Goal: Task Accomplishment & Management: Use online tool/utility

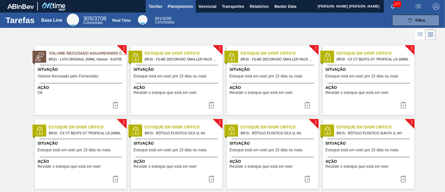
click at [186, 5] on span "Planejamento" at bounding box center [180, 6] width 25 height 7
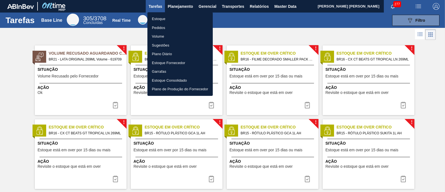
click at [168, 19] on li "Estoque" at bounding box center [179, 18] width 65 height 9
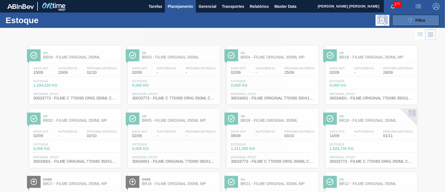
click at [409, 19] on icon "089F7B8B-B2A5-4AFE-B5C0-19BA573D28AC" at bounding box center [409, 20] width 7 height 7
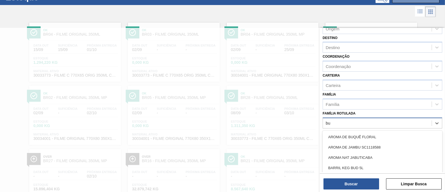
scroll to position [23, 0]
type Rotulada "bud 1"
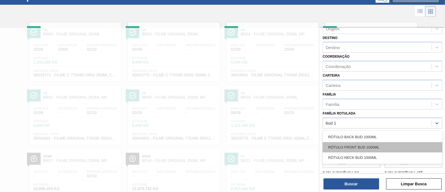
click at [385, 144] on div "RÓTULO FRONT BUD 1000ML" at bounding box center [382, 147] width 120 height 10
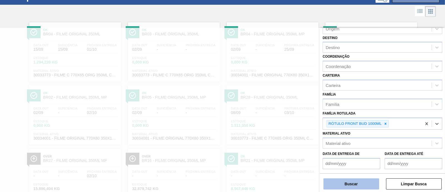
click at [362, 186] on button "Buscar" at bounding box center [351, 183] width 56 height 11
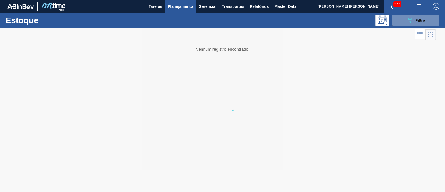
scroll to position [0, 0]
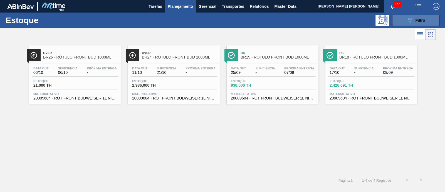
click at [419, 19] on span "Filtro" at bounding box center [420, 20] width 10 height 4
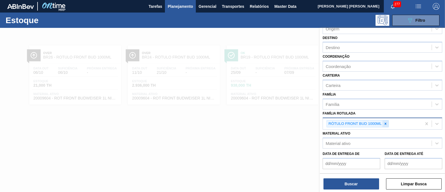
click at [386, 123] on icon at bounding box center [385, 123] width 4 height 4
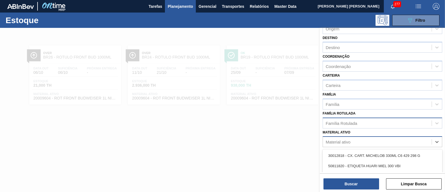
click at [371, 140] on div "Material ativo" at bounding box center [377, 142] width 109 height 8
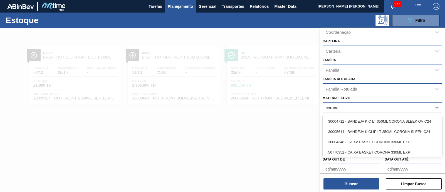
scroll to position [73, 0]
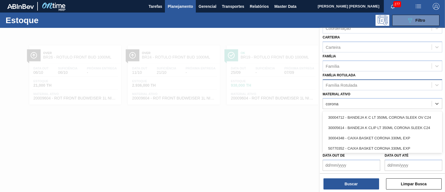
type ativo "corona"
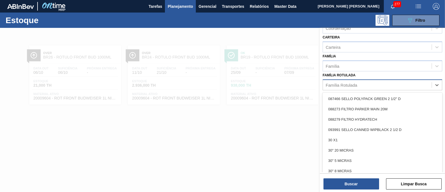
click at [363, 84] on div "Família Rotulada" at bounding box center [377, 85] width 109 height 8
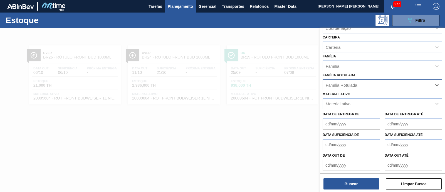
click at [338, 85] on div "Família Rotulada" at bounding box center [340, 84] width 31 height 5
click at [348, 103] on div "Material ativo" at bounding box center [337, 103] width 25 height 5
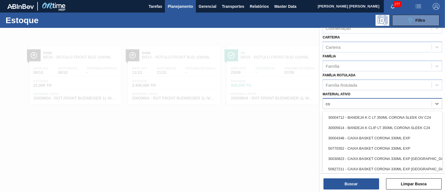
type ativo "c"
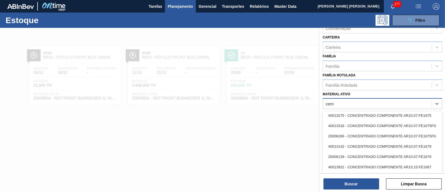
scroll to position [951, 0]
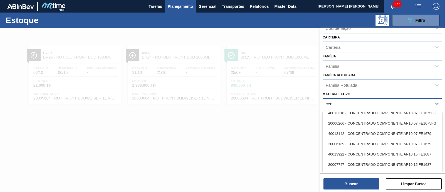
type ativo "cent"
click at [280, 135] on div at bounding box center [222, 124] width 445 height 192
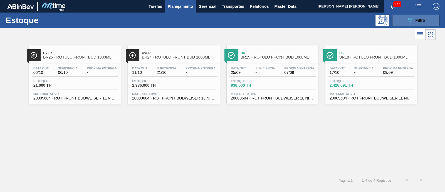
click at [421, 22] on span "Filtro" at bounding box center [420, 20] width 10 height 4
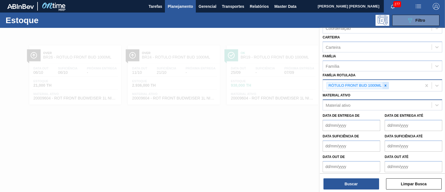
click at [385, 83] on icon at bounding box center [385, 85] width 4 height 4
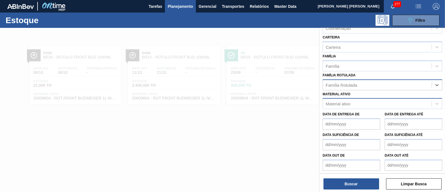
click at [385, 83] on div "Família Rotulada" at bounding box center [377, 85] width 109 height 8
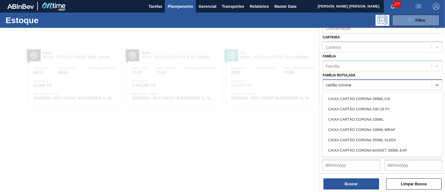
type Rotulada "cartão corona"
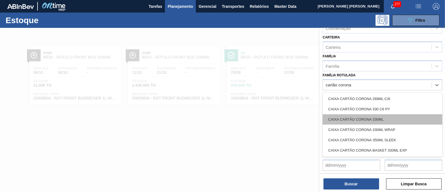
click at [392, 118] on div "CAIXA CARTÃO CORONA 330ML" at bounding box center [382, 119] width 120 height 10
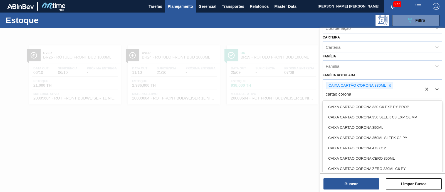
type Rotulada "cartao corona"
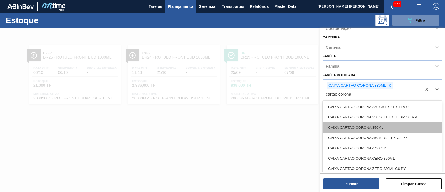
click at [388, 124] on div "CAIXA CARTAO CORONA 350ML" at bounding box center [382, 127] width 120 height 10
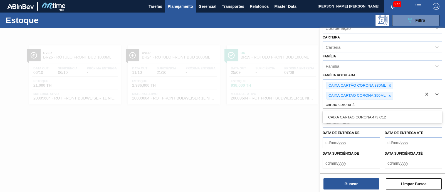
type Rotulada "cartao corona 47"
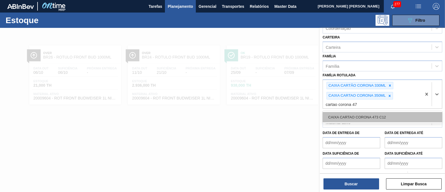
click at [386, 116] on div "CAIXA CARTAO CORONA 473 C12" at bounding box center [382, 117] width 120 height 10
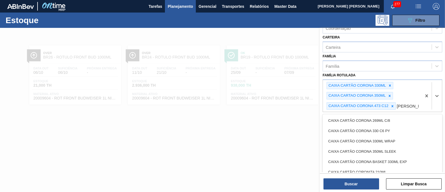
type Rotulada "artão corona"
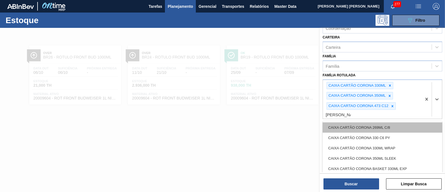
click at [375, 125] on div "CAIXA CARTÃO CORONA 269ML C/8" at bounding box center [382, 127] width 120 height 10
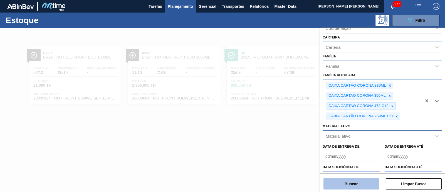
click at [352, 180] on button "Buscar" at bounding box center [351, 183] width 56 height 11
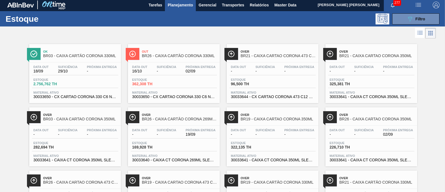
scroll to position [0, 0]
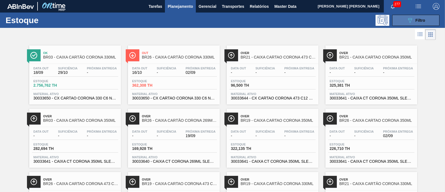
click at [397, 19] on button "089F7B8B-B2A5-4AFE-B5C0-19BA573D28AC Filtro" at bounding box center [415, 20] width 47 height 11
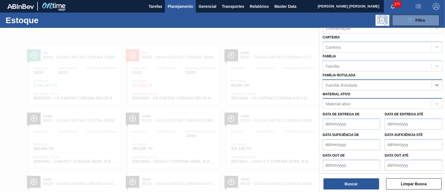
click at [354, 101] on div "Material ativo" at bounding box center [377, 104] width 109 height 8
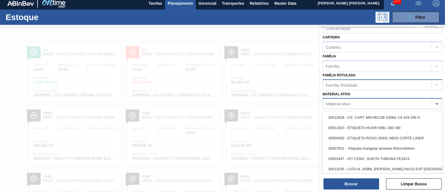
scroll to position [4, 0]
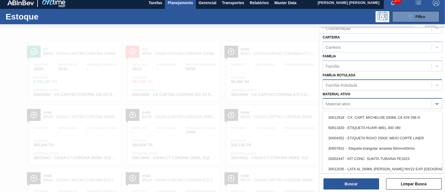
paste ativo "30034290"
type ativo "30034290"
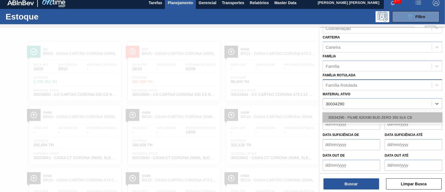
click at [358, 117] on div "30034290 - FILME 620X80 BUD ZERO 350 SLK C8" at bounding box center [382, 117] width 120 height 10
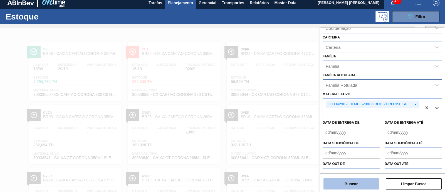
click at [359, 180] on button "Buscar" at bounding box center [351, 183] width 56 height 11
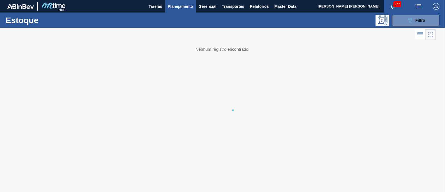
scroll to position [0, 0]
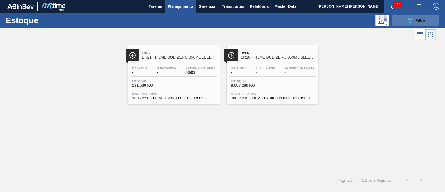
click at [416, 24] on button "089F7B8B-B2A5-4AFE-B5C0-19BA573D28AC Filtro" at bounding box center [415, 20] width 47 height 11
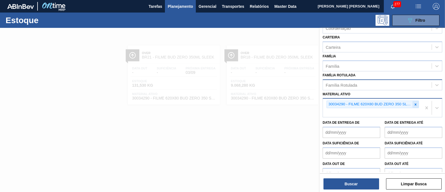
click at [414, 102] on icon at bounding box center [415, 104] width 4 height 4
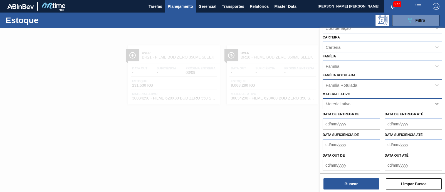
click at [410, 102] on div "Material ativo" at bounding box center [377, 104] width 109 height 8
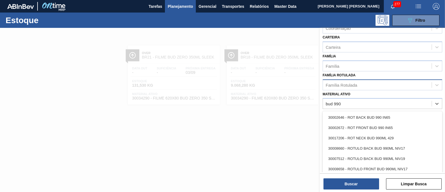
type ativo "bud 990"
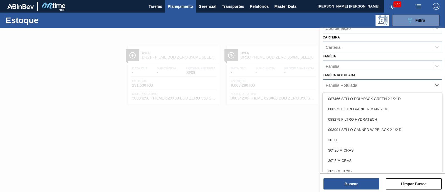
click at [378, 85] on div "Família Rotulada" at bounding box center [377, 85] width 109 height 8
type Rotulada "990"
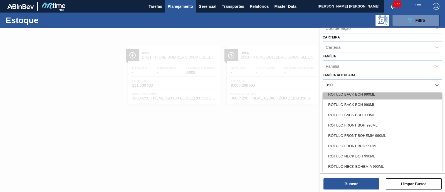
scroll to position [34, 0]
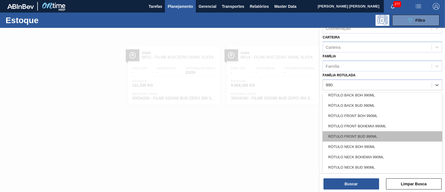
click at [391, 135] on div "RÓTULO FRONT BUD 990ML" at bounding box center [382, 136] width 120 height 10
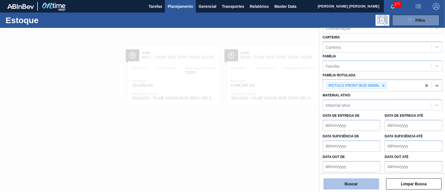
click at [369, 184] on button "Buscar" at bounding box center [351, 183] width 56 height 11
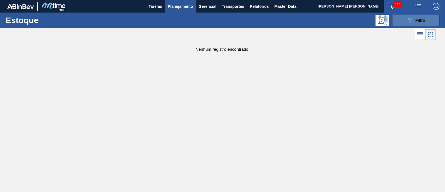
click at [423, 21] on span "Filtro" at bounding box center [420, 20] width 10 height 4
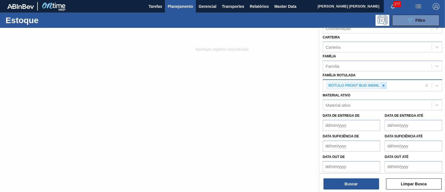
click at [383, 86] on icon at bounding box center [383, 85] width 4 height 4
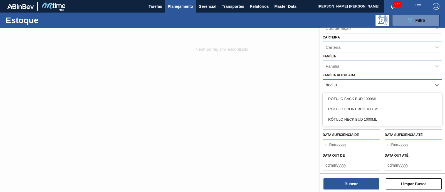
type Rotulada "bud 100"
click at [372, 105] on div "RÓTULO FRONT BUD 1000ML" at bounding box center [382, 109] width 120 height 10
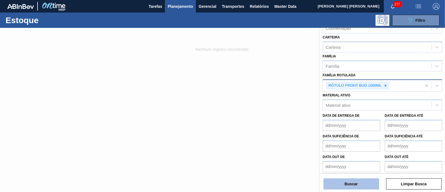
click at [350, 183] on button "Buscar" at bounding box center [351, 183] width 56 height 11
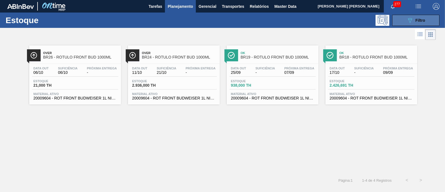
click at [401, 22] on button "089F7B8B-B2A5-4AFE-B5C0-19BA573D28AC Filtro" at bounding box center [415, 20] width 47 height 11
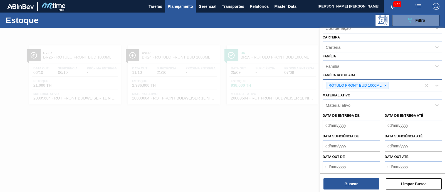
click at [187, 8] on span "Planejamento" at bounding box center [180, 6] width 25 height 7
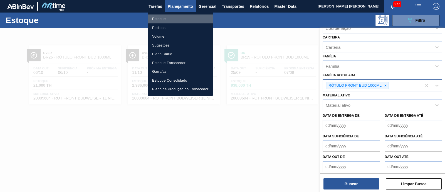
click at [158, 20] on li "Estoque" at bounding box center [180, 18] width 65 height 9
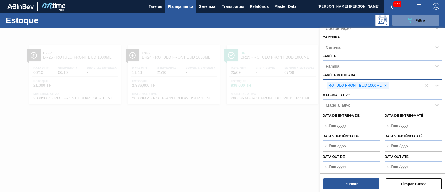
click at [178, 10] on button "Planejamento" at bounding box center [180, 6] width 31 height 13
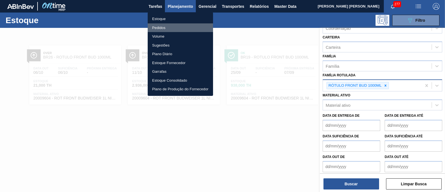
click at [155, 24] on li "Pedidos" at bounding box center [180, 27] width 65 height 9
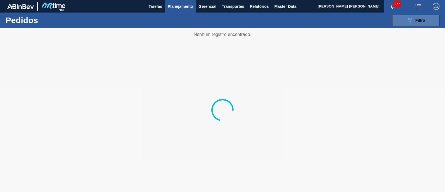
click at [401, 21] on button "089F7B8B-B2A5-4AFE-B5C0-19BA573D28AC Filtro" at bounding box center [415, 20] width 47 height 11
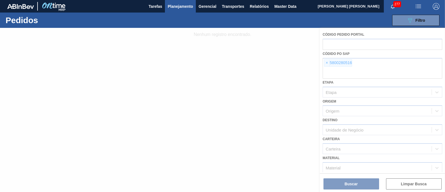
click at [325, 64] on div at bounding box center [222, 110] width 445 height 164
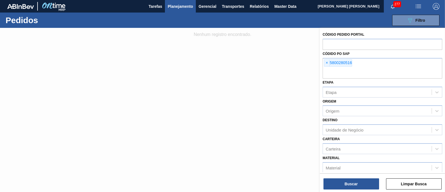
click at [325, 63] on span "×" at bounding box center [326, 62] width 5 height 7
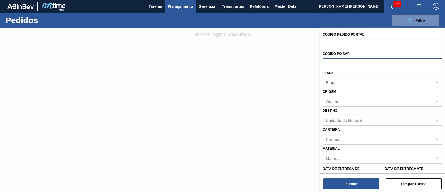
click at [328, 64] on input "text" at bounding box center [382, 63] width 120 height 11
paste input "text"
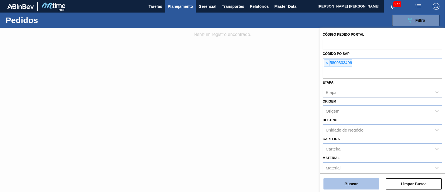
click at [354, 183] on button "Buscar" at bounding box center [351, 183] width 56 height 11
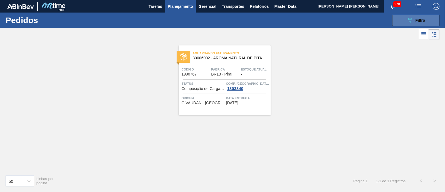
click at [407, 19] on icon "089F7B8B-B2A5-4AFE-B5C0-19BA573D28AC" at bounding box center [409, 20] width 7 height 7
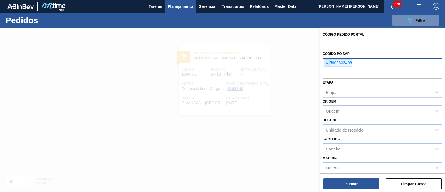
click at [325, 62] on span "×" at bounding box center [326, 62] width 5 height 7
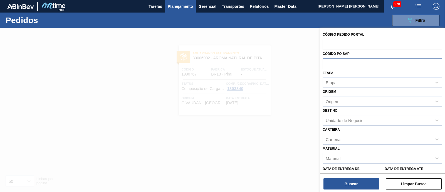
click at [185, 9] on span "Planejamento" at bounding box center [180, 6] width 25 height 7
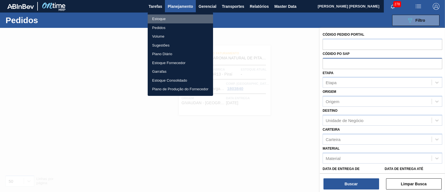
click at [160, 18] on li "Estoque" at bounding box center [180, 18] width 65 height 9
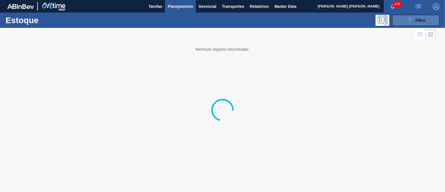
click at [405, 22] on button "089F7B8B-B2A5-4AFE-B5C0-19BA573D28AC Filtro" at bounding box center [415, 20] width 47 height 11
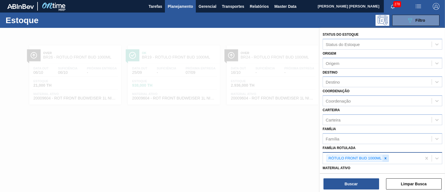
click at [384, 156] on icon at bounding box center [385, 158] width 4 height 4
click at [384, 156] on div "Família Rotulada" at bounding box center [377, 157] width 109 height 8
type Rotulada "spaten 355"
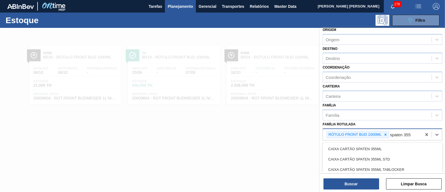
scroll to position [34, 0]
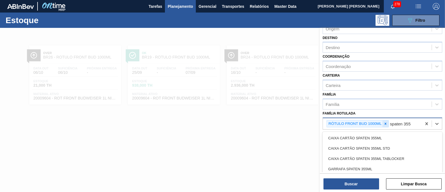
click at [386, 124] on div at bounding box center [385, 123] width 6 height 7
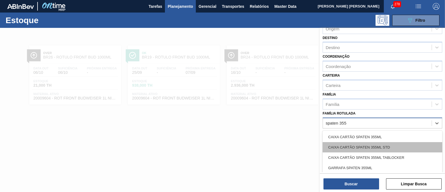
click at [377, 144] on div "CAIXA CARTÃO SPATEN 355ML STD" at bounding box center [382, 147] width 120 height 10
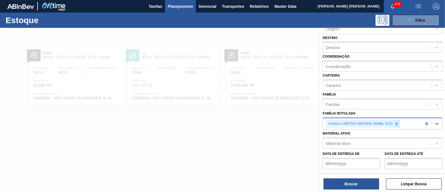
click at [394, 123] on icon at bounding box center [396, 123] width 4 height 4
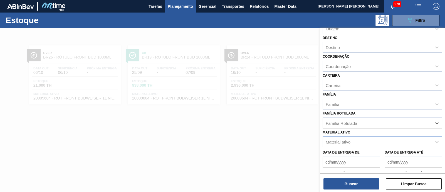
click at [400, 121] on div "Família Rotulada" at bounding box center [377, 123] width 109 height 8
click at [326, 122] on Rotulada "apaten 355" at bounding box center [335, 122] width 21 height 5
type Rotulada "sapaten 355"
click at [365, 123] on div "Família Rotulada" at bounding box center [377, 123] width 109 height 8
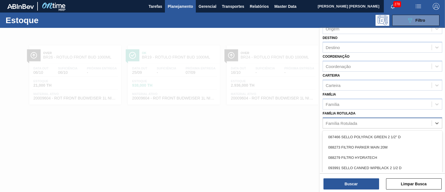
click at [356, 123] on div "Família Rotulada" at bounding box center [340, 122] width 31 height 5
type Rotulada "spaten 355"
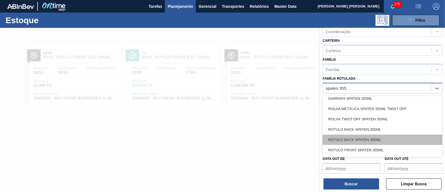
scroll to position [65, 0]
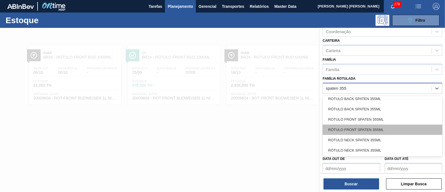
click at [397, 128] on div "RÓTULO FRONT SPATEN 355ML" at bounding box center [382, 129] width 120 height 10
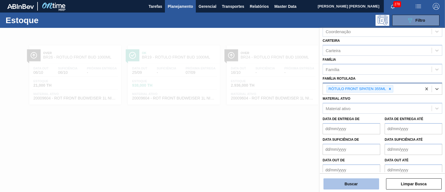
click at [359, 184] on button "Buscar" at bounding box center [351, 183] width 56 height 11
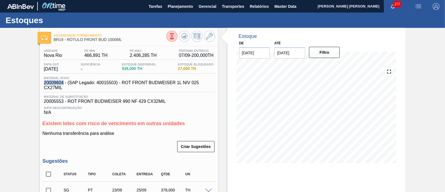
drag, startPoint x: 52, startPoint y: 81, endPoint x: 64, endPoint y: 83, distance: 11.5
click at [64, 83] on div "Unidade Nova Rio PE MIN 466,891 TH PE MAX 2.406,285 TH Próxima Entrega 07/09 - …" at bounding box center [129, 176] width 178 height 261
click at [172, 38] on icon at bounding box center [171, 37] width 2 height 1
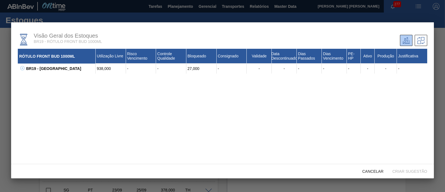
click at [21, 70] on icon at bounding box center [22, 68] width 4 height 4
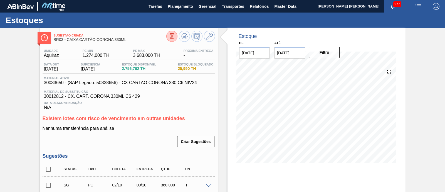
click at [175, 39] on button at bounding box center [171, 36] width 11 height 11
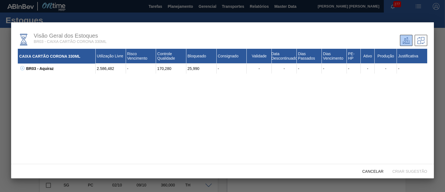
click at [21, 68] on icon at bounding box center [22, 68] width 4 height 4
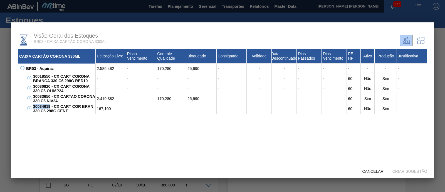
drag, startPoint x: 33, startPoint y: 106, endPoint x: 50, endPoint y: 106, distance: 17.0
click at [50, 106] on div "30034619 - CX CART COR BRAN 330 C6 298G CENT" at bounding box center [64, 108] width 64 height 10
copy div "30034619"
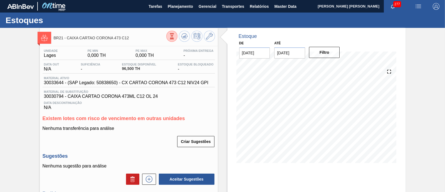
click at [172, 38] on icon at bounding box center [172, 36] width 6 height 6
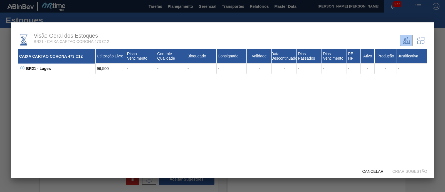
click at [24, 69] on icon at bounding box center [22, 68] width 4 height 4
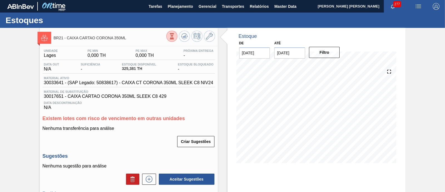
click at [174, 35] on icon at bounding box center [172, 36] width 6 height 6
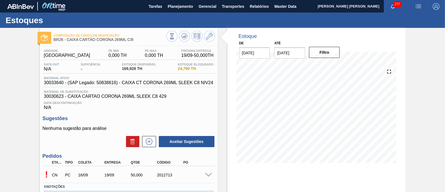
scroll to position [34, 0]
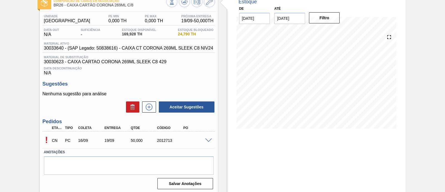
click at [209, 140] on span at bounding box center [208, 140] width 7 height 4
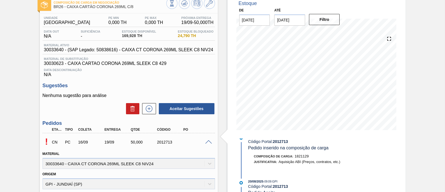
scroll to position [0, 0]
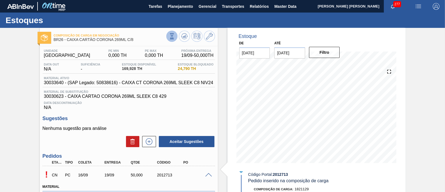
click at [172, 38] on icon at bounding box center [171, 37] width 2 height 1
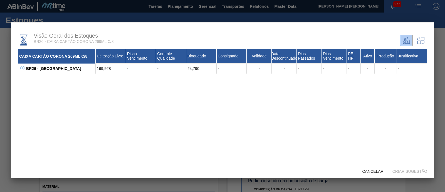
click at [23, 68] on icon at bounding box center [22, 68] width 4 height 4
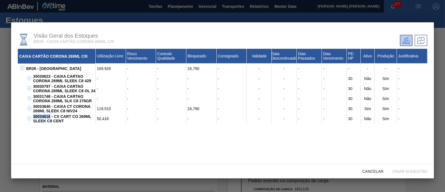
drag, startPoint x: 34, startPoint y: 117, endPoint x: 49, endPoint y: 118, distance: 15.0
click at [49, 118] on div "30034616 - CX CART CO 269ML SLEEK C8 CENT" at bounding box center [64, 118] width 64 height 10
copy div "30034616"
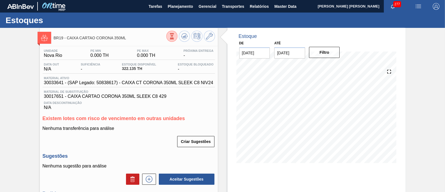
click at [175, 33] on button at bounding box center [171, 36] width 11 height 11
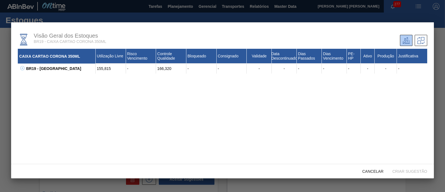
click at [23, 69] on icon at bounding box center [22, 68] width 4 height 4
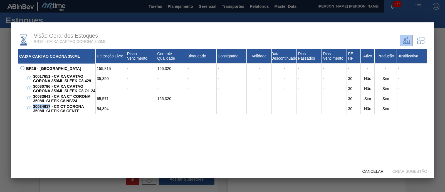
drag, startPoint x: 33, startPoint y: 106, endPoint x: 50, endPoint y: 107, distance: 17.5
click at [50, 107] on div "30034617 - CX CT CORONA 350ML SLEEK C8 CENTE" at bounding box center [64, 108] width 64 height 10
copy div "30034617"
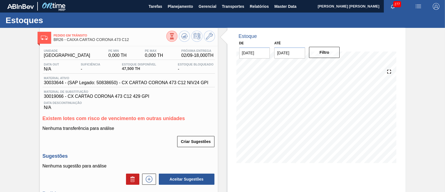
click at [174, 33] on icon at bounding box center [172, 36] width 6 height 6
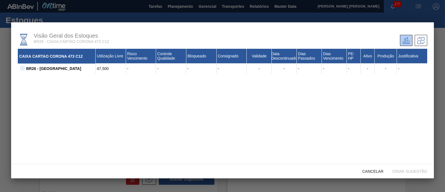
click at [22, 67] on icon at bounding box center [22, 68] width 4 height 4
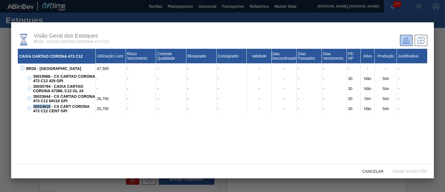
drag, startPoint x: 50, startPoint y: 107, endPoint x: 33, endPoint y: 106, distance: 16.7
click at [33, 106] on div "30034618 - CX CART CORONA 473 C12 CENT GPI" at bounding box center [64, 108] width 64 height 10
copy div "30034618"
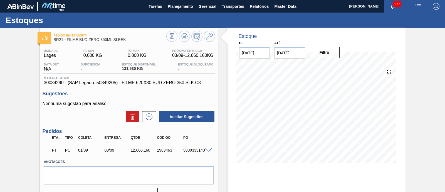
click at [208, 150] on span at bounding box center [208, 150] width 7 height 4
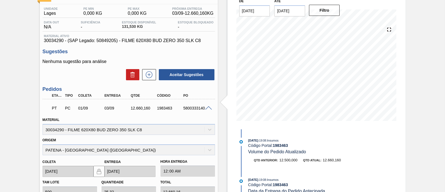
scroll to position [34, 0]
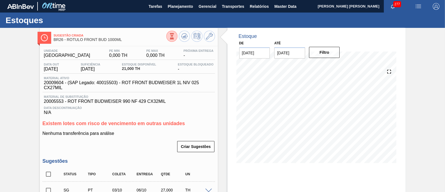
click at [173, 38] on icon at bounding box center [172, 36] width 6 height 6
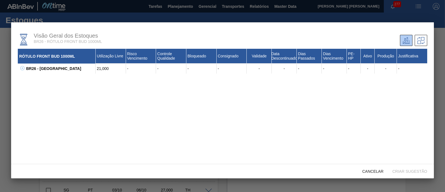
click at [20, 69] on icon at bounding box center [22, 68] width 4 height 4
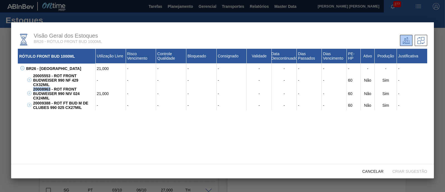
drag, startPoint x: 31, startPoint y: 91, endPoint x: 50, endPoint y: 88, distance: 19.1
click at [50, 88] on div "20008963 - ROT FRONT BUDWEISER 990 NIV 024 CX24MIL" at bounding box center [64, 93] width 64 height 13
copy div "20008963"
click at [29, 105] on icon at bounding box center [29, 105] width 4 height 4
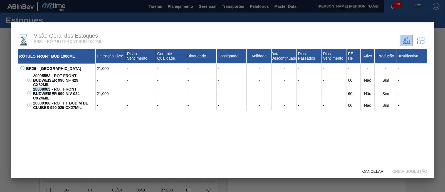
click at [29, 94] on icon at bounding box center [29, 93] width 0 height 2
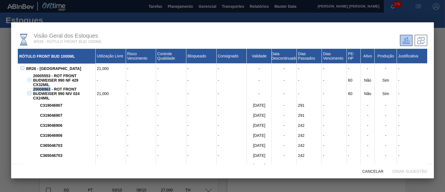
click at [29, 95] on icon at bounding box center [29, 93] width 4 height 4
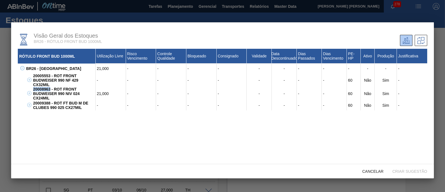
click at [27, 81] on icon at bounding box center [29, 80] width 4 height 4
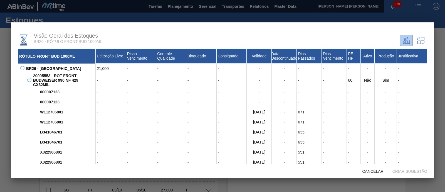
click at [27, 81] on icon at bounding box center [29, 80] width 4 height 4
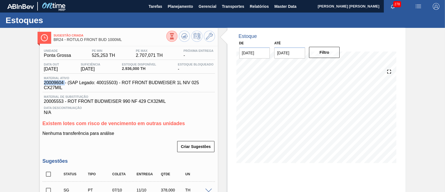
drag, startPoint x: 42, startPoint y: 81, endPoint x: 64, endPoint y: 81, distance: 22.0
click at [64, 81] on div "Material ativo 20009604 - (SAP Legado: 40015503) - ROT FRONT BUDWEISER 1L NIV 0…" at bounding box center [130, 83] width 175 height 14
copy span "20009604"
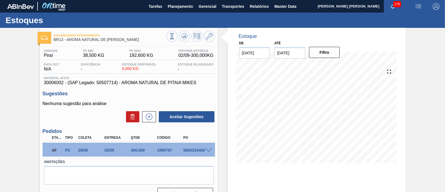
click at [209, 150] on span at bounding box center [208, 150] width 7 height 4
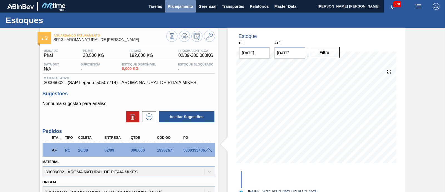
click at [178, 9] on button "Planejamento" at bounding box center [180, 6] width 31 height 13
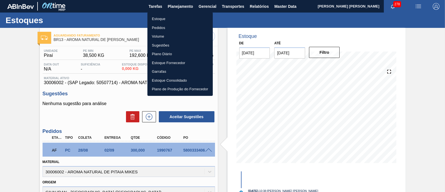
click at [163, 17] on li "Estoque" at bounding box center [179, 18] width 65 height 9
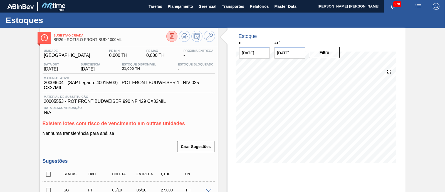
click at [297, 56] on input "[DATE]" at bounding box center [289, 52] width 31 height 11
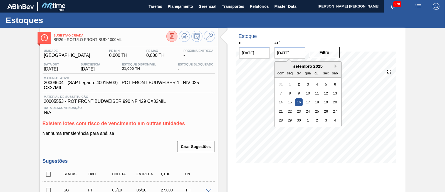
click at [335, 67] on button "Next Month" at bounding box center [336, 66] width 4 height 4
click at [334, 116] on div "26 27 28 29 30 31 1" at bounding box center [307, 120] width 63 height 9
click at [334, 121] on div "1" at bounding box center [335, 120] width 8 height 8
type input "[DATE]"
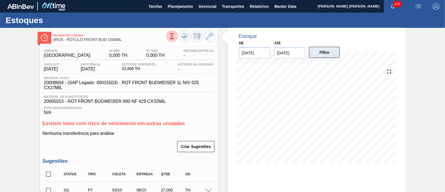
click at [330, 55] on button "Filtro" at bounding box center [324, 52] width 31 height 11
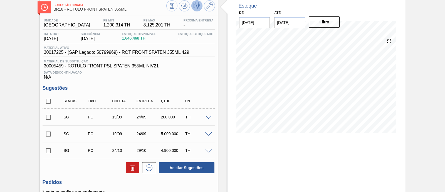
scroll to position [15, 0]
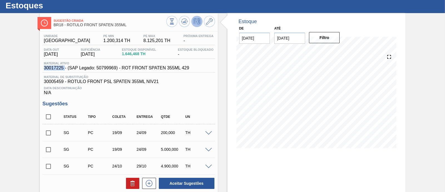
drag, startPoint x: 43, startPoint y: 69, endPoint x: 64, endPoint y: 68, distance: 20.9
click at [64, 68] on div "Material ativo 30017225 - (SAP Legado: 50799969) - ROT FRONT SPATEN 355ML 429" at bounding box center [117, 65] width 148 height 9
copy span "30017225"
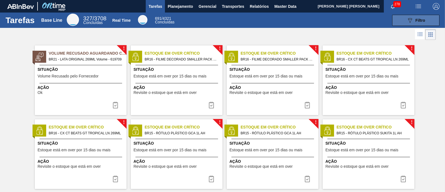
click at [426, 19] on button "089F7B8B-B2A5-4AFE-B5C0-19BA573D28AC Filtro" at bounding box center [415, 20] width 47 height 11
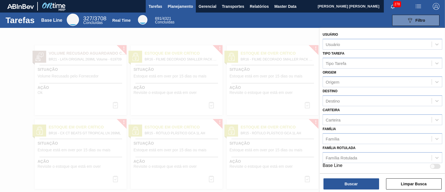
click at [185, 6] on span "Planejamento" at bounding box center [180, 6] width 25 height 7
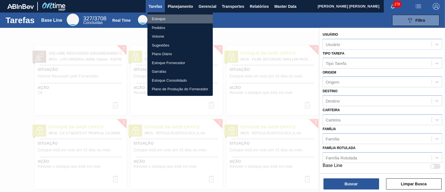
click at [172, 15] on li "Estoque" at bounding box center [179, 18] width 65 height 9
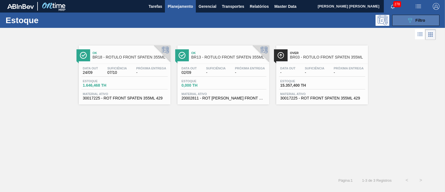
click at [404, 19] on button "089F7B8B-B2A5-4AFE-B5C0-19BA573D28AC Filtro" at bounding box center [415, 20] width 47 height 11
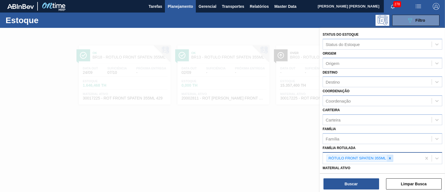
click at [391, 156] on icon at bounding box center [390, 158] width 4 height 4
click at [391, 155] on div "RÓTULO FRONT SPATEN 355ML" at bounding box center [372, 157] width 99 height 11
type Rotulada "leve"
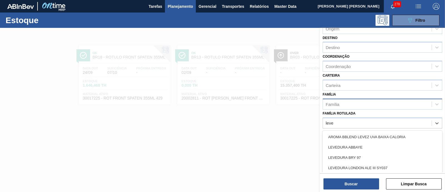
scroll to position [34, 0]
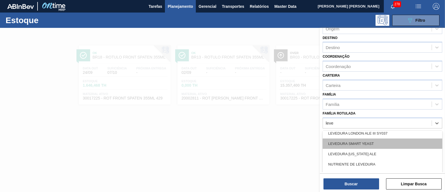
click at [386, 141] on div "LEVEDURA SMART YEAST" at bounding box center [382, 143] width 120 height 10
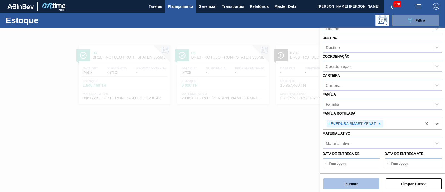
click at [371, 178] on button "Buscar" at bounding box center [351, 183] width 56 height 11
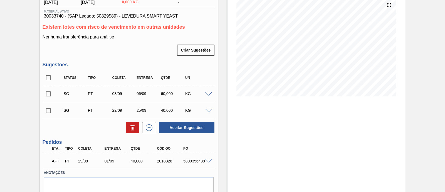
scroll to position [69, 0]
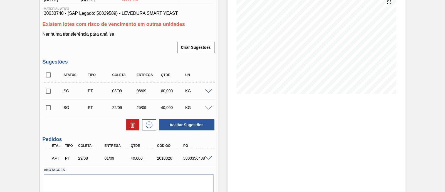
click at [208, 156] on span at bounding box center [208, 158] width 7 height 4
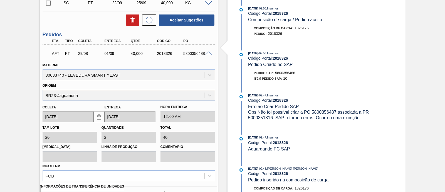
scroll to position [254, 0]
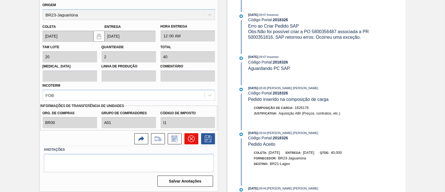
click at [193, 139] on icon at bounding box center [191, 138] width 7 height 7
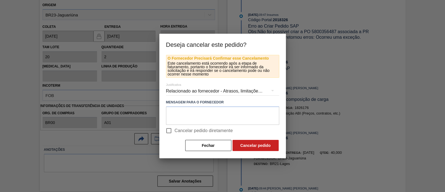
click at [212, 126] on label "Cancelar pedido diretamente" at bounding box center [198, 131] width 70 height 12
click at [175, 126] on input "Cancelar pedido diretamente" at bounding box center [169, 131] width 12 height 12
checkbox input "true"
click at [265, 150] on button "Cancelar pedido" at bounding box center [255, 145] width 46 height 11
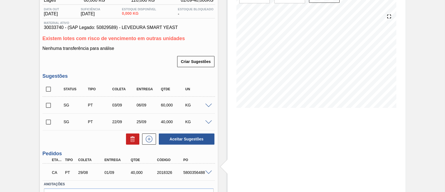
scroll to position [0, 0]
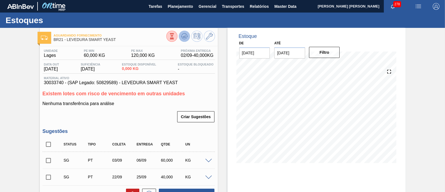
click at [187, 39] on button at bounding box center [184, 36] width 11 height 11
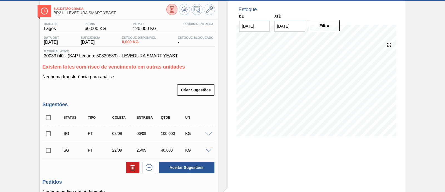
scroll to position [69, 0]
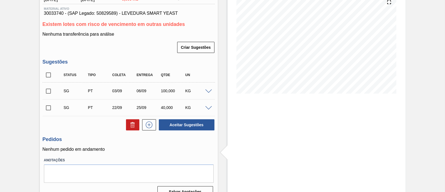
click at [209, 93] on span at bounding box center [208, 91] width 7 height 4
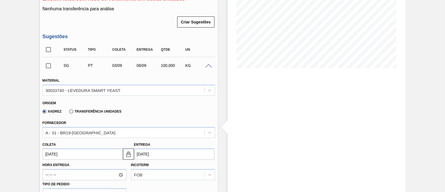
scroll to position [104, 0]
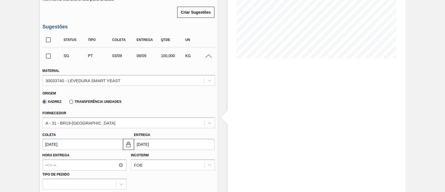
click at [96, 102] on label "Transferência Unidades" at bounding box center [95, 102] width 52 height 4
click at [68, 103] on input "Transferência Unidades" at bounding box center [68, 103] width 0 height 0
click at [89, 126] on div "BR18-Pernambuco" at bounding box center [123, 122] width 161 height 8
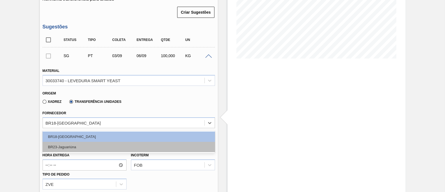
click at [86, 148] on div "BR23-Jaguariúna" at bounding box center [129, 146] width 172 height 10
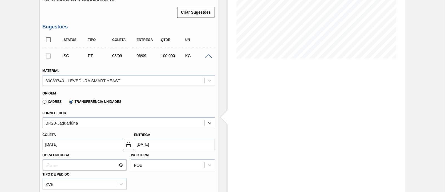
scroll to position [139, 0]
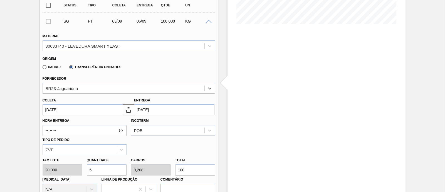
click at [78, 109] on input "03/09/2025" at bounding box center [83, 109] width 80 height 11
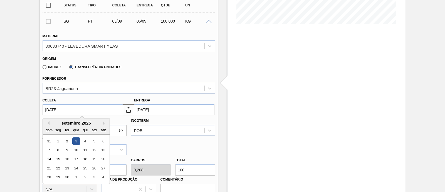
click at [77, 141] on div "3" at bounding box center [76, 141] width 8 height 8
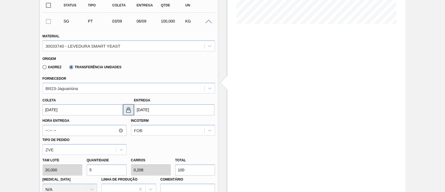
click at [130, 110] on img at bounding box center [128, 109] width 7 height 7
click at [156, 110] on input "06/09/2025" at bounding box center [174, 109] width 80 height 11
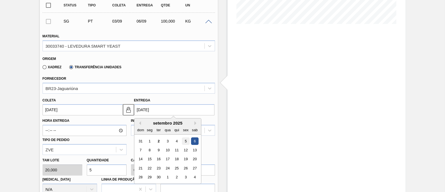
click at [185, 140] on div "5" at bounding box center [186, 141] width 8 height 8
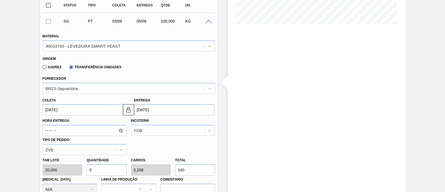
type input "05/09/2025"
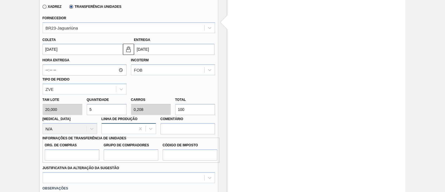
scroll to position [208, 0]
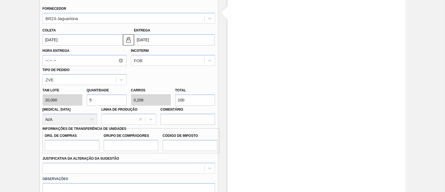
click at [168, 103] on div "Tam lote 20,000 Quantidade 5 Carros 0,208 Total 100 Doca N/A Linha de Produção …" at bounding box center [128, 105] width 177 height 40
type input "0,3"
type input "0,013"
type input "6"
type input "3"
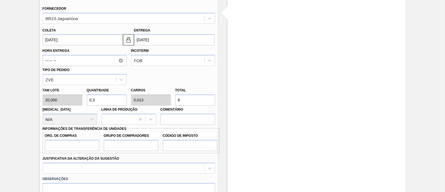
type input "0,125"
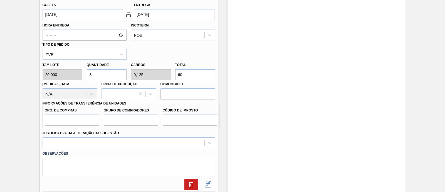
scroll to position [243, 0]
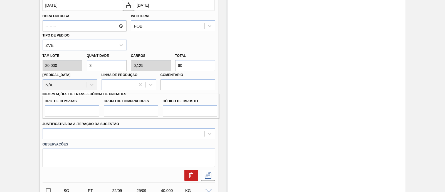
type input "60"
click at [73, 112] on input "Org. de Compras" at bounding box center [72, 110] width 54 height 11
type input "BR00"
click at [120, 113] on input "Grupo de Compradores" at bounding box center [131, 110] width 54 height 11
type input "A01"
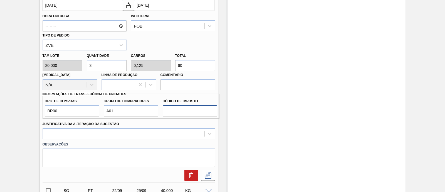
click at [176, 112] on input "Código de Imposto" at bounding box center [190, 110] width 54 height 11
type input "I1"
click at [176, 132] on div at bounding box center [129, 133] width 172 height 11
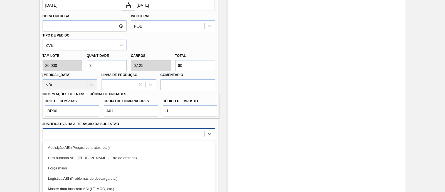
scroll to position [278, 0]
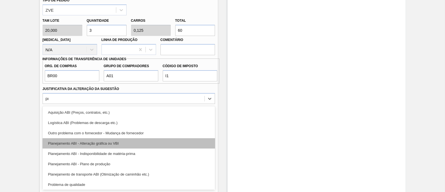
type Sugestão "pro"
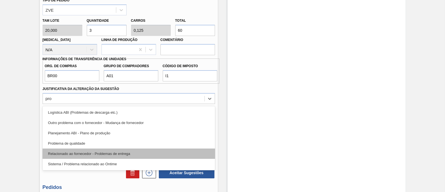
click at [123, 153] on div "Relacionado ao fornecedor - Problemas de entrega" at bounding box center [129, 153] width 172 height 10
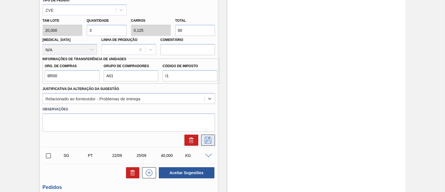
click at [208, 142] on icon at bounding box center [207, 139] width 9 height 7
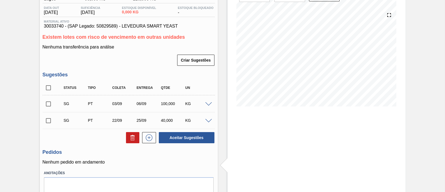
scroll to position [46, 0]
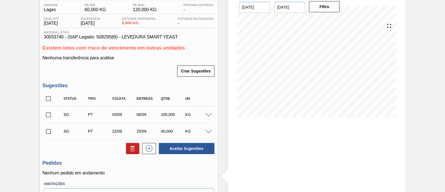
click at [208, 115] on span at bounding box center [208, 115] width 7 height 4
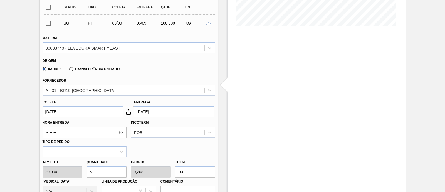
scroll to position [80, 0]
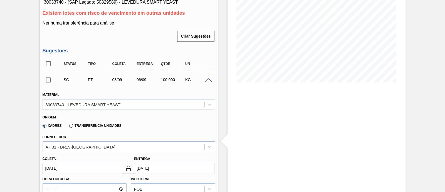
click at [212, 82] on div at bounding box center [209, 80] width 11 height 4
click at [209, 82] on span at bounding box center [208, 80] width 7 height 4
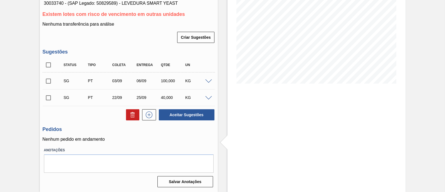
click at [207, 96] on span at bounding box center [208, 98] width 7 height 4
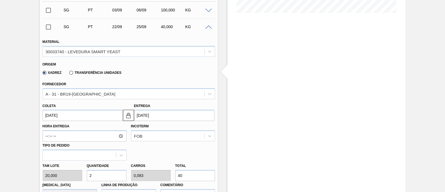
scroll to position [46, 0]
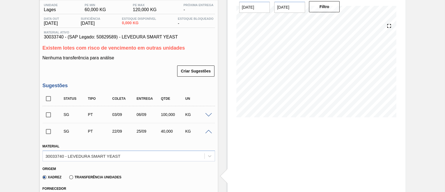
click at [207, 130] on span at bounding box center [208, 132] width 7 height 4
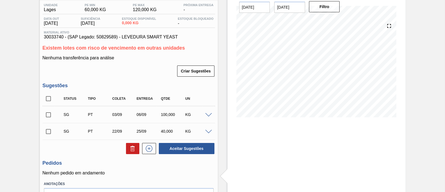
click at [209, 114] on span at bounding box center [208, 115] width 7 height 4
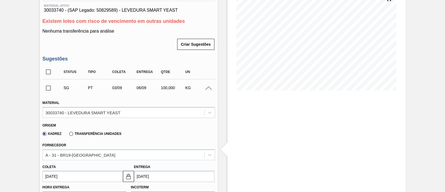
scroll to position [115, 0]
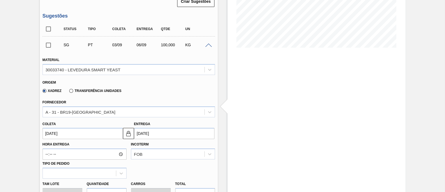
click at [107, 92] on label "Transferência Unidades" at bounding box center [95, 91] width 52 height 4
click at [68, 92] on input "Transferência Unidades" at bounding box center [68, 92] width 0 height 0
click at [97, 108] on div "BR18-Pernambuco" at bounding box center [123, 112] width 161 height 8
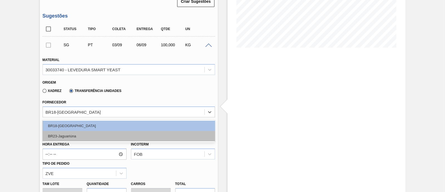
click at [89, 133] on div "BR23-Jaguariúna" at bounding box center [129, 136] width 172 height 10
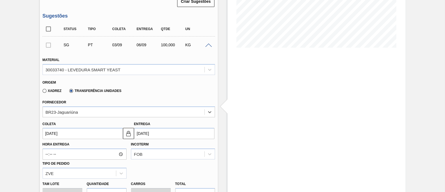
scroll to position [150, 0]
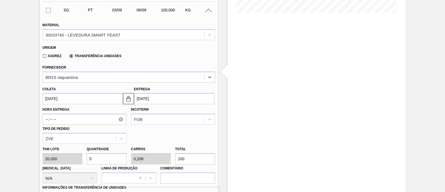
click at [89, 102] on input "03/09/2025" at bounding box center [83, 98] width 80 height 11
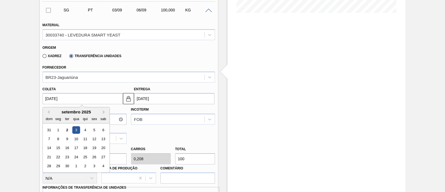
click at [76, 133] on div "3" at bounding box center [76, 130] width 8 height 8
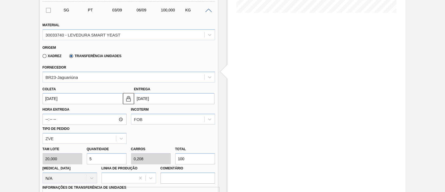
click at [147, 103] on input "06/09/2025" at bounding box center [174, 98] width 80 height 11
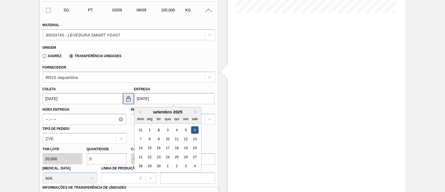
click at [131, 103] on button at bounding box center [128, 98] width 11 height 11
click at [140, 97] on input "06/09/2025" at bounding box center [174, 98] width 80 height 11
click at [178, 130] on div "4" at bounding box center [177, 130] width 8 height 8
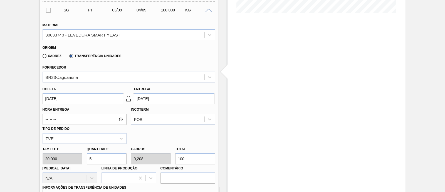
type input "04/09/2025"
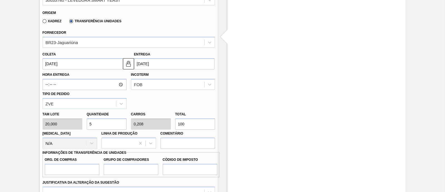
click at [167, 128] on div "Tam lote 20,000 Quantidade 5 Carros 0,208 Total 100 Doca N/A Linha de Produção …" at bounding box center [128, 129] width 177 height 40
type input "0,3"
type input "0,013"
type input "6"
type input "3"
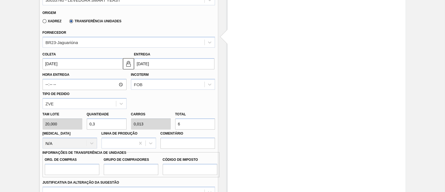
type input "0,125"
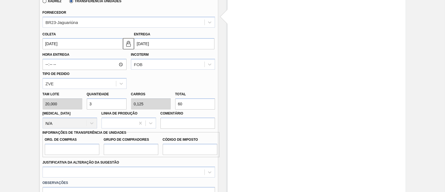
scroll to position [219, 0]
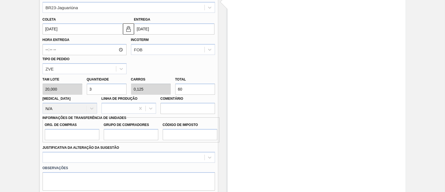
type input "60"
click at [68, 136] on input "Org. de Compras" at bounding box center [72, 134] width 54 height 11
type input "BR00"
drag, startPoint x: 115, startPoint y: 137, endPoint x: 129, endPoint y: 140, distance: 13.8
click at [115, 137] on input "Grupo de Compradores" at bounding box center [131, 134] width 54 height 11
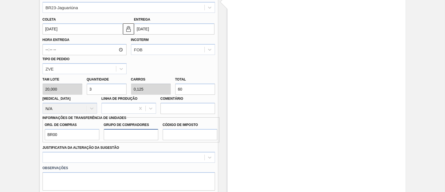
type input "A01"
click at [181, 136] on input "Código de Imposto" at bounding box center [190, 134] width 54 height 11
type input "I1"
click at [139, 158] on div at bounding box center [129, 156] width 172 height 11
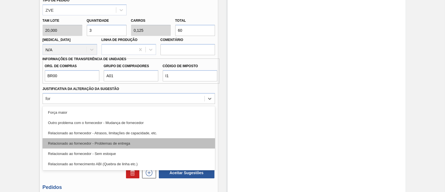
type Sugestão "forn"
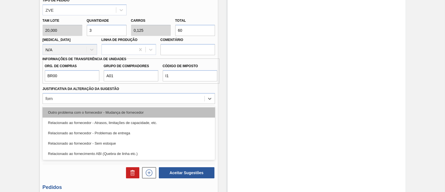
click at [141, 112] on div "Outro problema com o fornecedor - Mudança de fornecedor" at bounding box center [129, 112] width 172 height 10
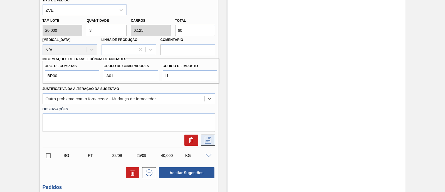
click at [212, 139] on button at bounding box center [208, 139] width 14 height 11
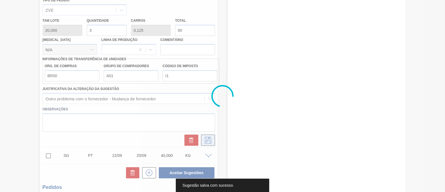
scroll to position [80, 0]
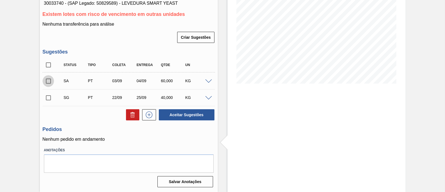
click at [52, 80] on input "checkbox" at bounding box center [49, 81] width 12 height 12
click at [180, 115] on button "Aceitar Sugestões" at bounding box center [187, 114] width 56 height 11
checkbox input "false"
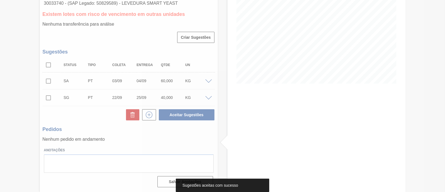
scroll to position [73, 0]
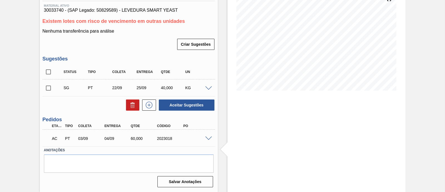
click at [207, 137] on span at bounding box center [208, 138] width 7 height 4
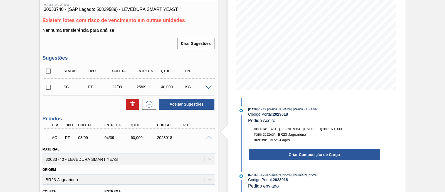
click at [293, 160] on button "Criar Composição de Carga" at bounding box center [314, 154] width 131 height 11
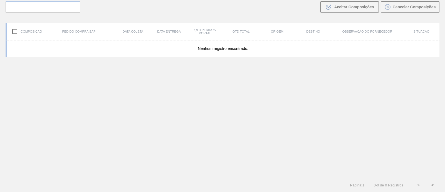
scroll to position [40, 0]
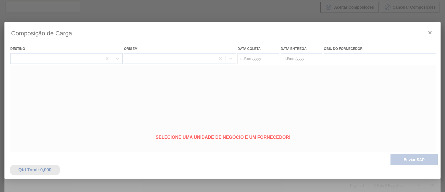
type coleta "03/09/2025"
type entrega "04/09/2025"
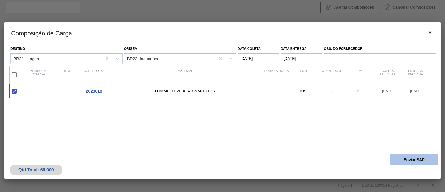
click at [402, 161] on button "Enviar SAP" at bounding box center [413, 159] width 47 height 11
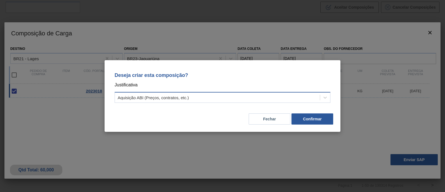
click at [285, 97] on div "Aquisição ABI (Preços, contratos, etc.)" at bounding box center [217, 97] width 205 height 8
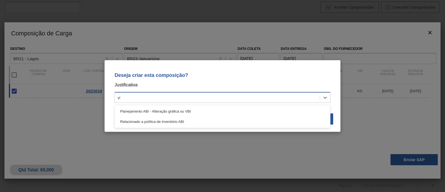
type input "vbi"
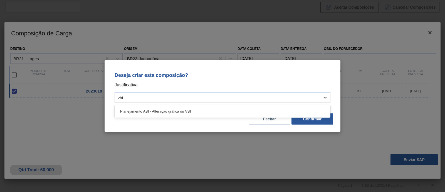
drag, startPoint x: 262, startPoint y: 113, endPoint x: 278, endPoint y: 112, distance: 16.4
click at [261, 113] on div "Planejamento ABI - Alteração gráfica ou VBI" at bounding box center [223, 111] width 216 height 10
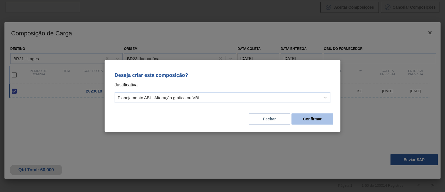
click at [309, 116] on button "Confirmar" at bounding box center [312, 118] width 42 height 11
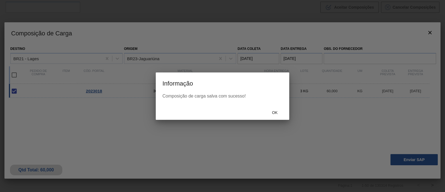
click at [275, 115] on div "Ok" at bounding box center [274, 112] width 24 height 10
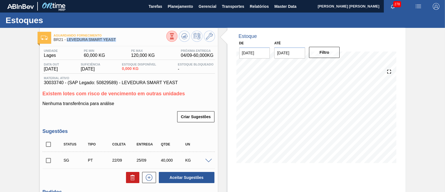
drag, startPoint x: 121, startPoint y: 39, endPoint x: 67, endPoint y: 41, distance: 53.4
click at [67, 41] on span "BR21 - LEVEDURA SMART YEAST" at bounding box center [110, 40] width 113 height 4
copy span "LEVEDURA SMART YEAST"
click at [188, 35] on button at bounding box center [184, 36] width 11 height 11
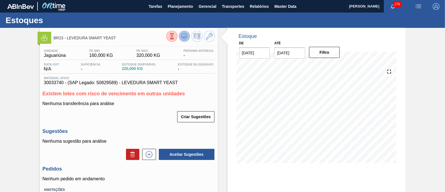
click at [187, 39] on icon at bounding box center [184, 36] width 7 height 7
click at [206, 37] on icon at bounding box center [209, 36] width 7 height 7
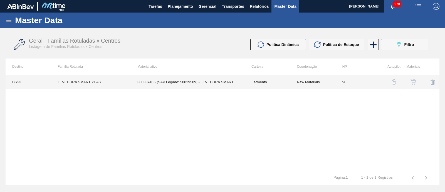
click at [216, 84] on td "30033740 - (SAP Legado: 50829589) - LEVEDURA SMART YEAST" at bounding box center [188, 82] width 114 height 14
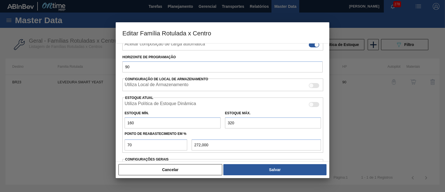
scroll to position [104, 0]
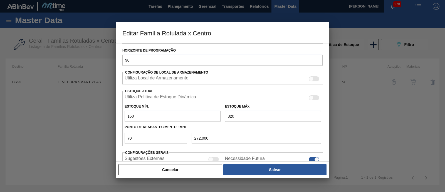
drag, startPoint x: 148, startPoint y: 118, endPoint x: 115, endPoint y: 117, distance: 32.8
click at [116, 117] on div "Carteira Fermento Família Fermento Família Rotulada LEVEDURA SMART YEAST Destin…" at bounding box center [222, 102] width 213 height 118
type input "8"
type input "226,400"
type input "80"
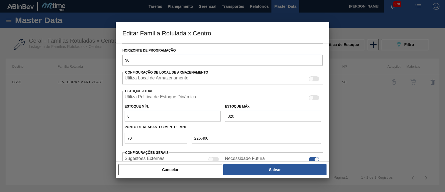
type input "248,000"
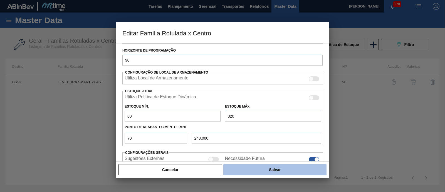
type input "80"
click at [250, 168] on button "Salvar" at bounding box center [274, 169] width 103 height 11
